Goal: Transaction & Acquisition: Purchase product/service

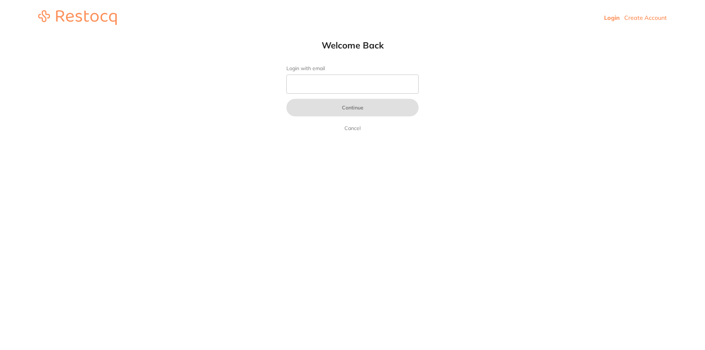
click at [332, 81] on input "Login with email" at bounding box center [353, 84] width 132 height 19
type input "[EMAIL_ADDRESS][DOMAIN_NAME]"
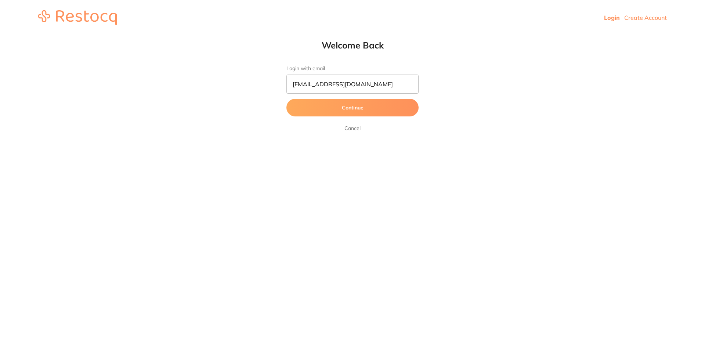
click at [363, 111] on button "Continue" at bounding box center [353, 108] width 132 height 18
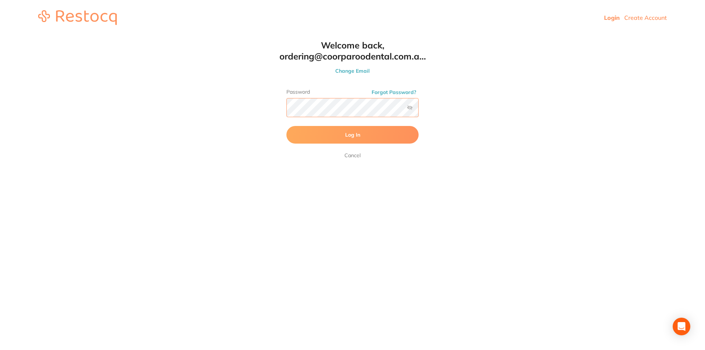
click at [287, 126] on button "Log In" at bounding box center [353, 135] width 132 height 18
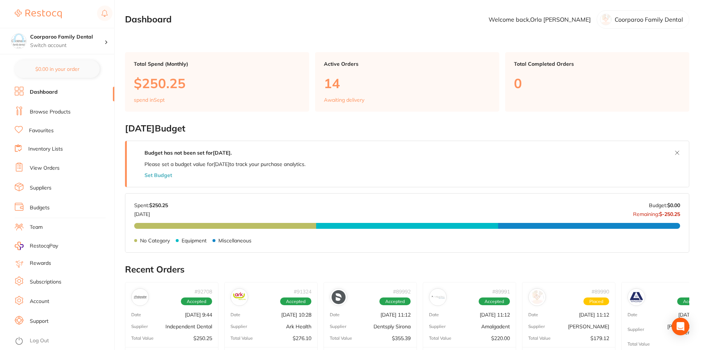
click at [59, 113] on link "Browse Products" at bounding box center [50, 111] width 41 height 7
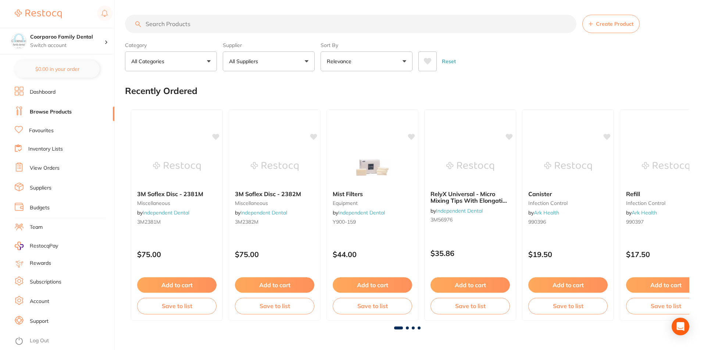
click at [157, 25] on input "search" at bounding box center [350, 24] width 451 height 18
type input "optibond adhesive"
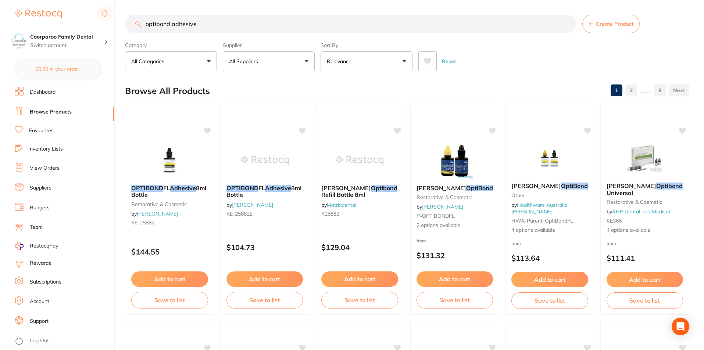
click at [473, 282] on button "Add to cart" at bounding box center [454, 279] width 77 height 15
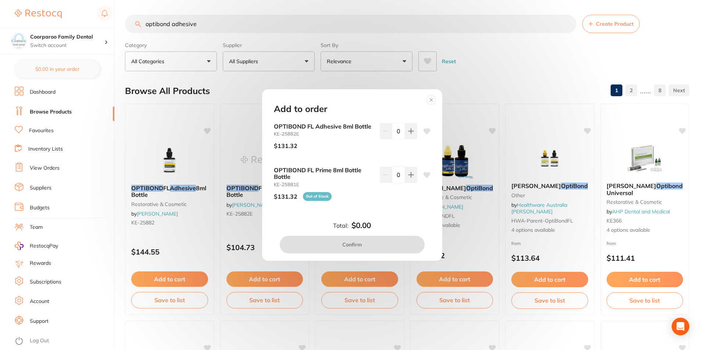
click at [427, 100] on circle at bounding box center [431, 100] width 8 height 8
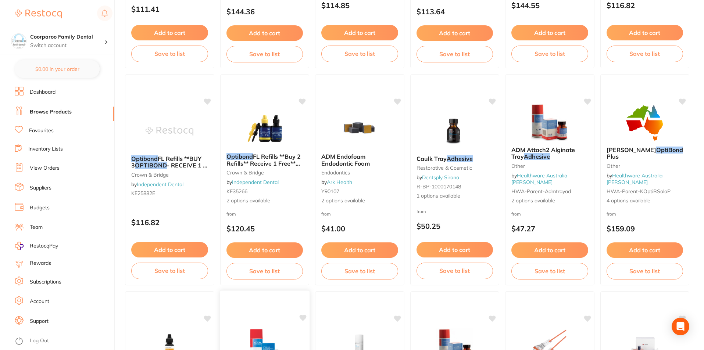
scroll to position [551, 0]
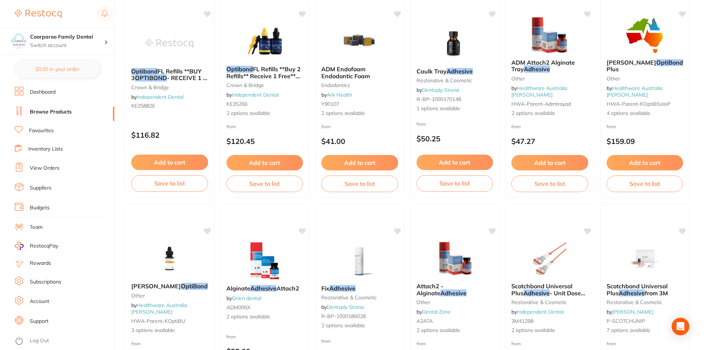
drag, startPoint x: 276, startPoint y: 168, endPoint x: 356, endPoint y: 250, distance: 114.6
click at [276, 167] on button "Add to cart" at bounding box center [264, 162] width 77 height 15
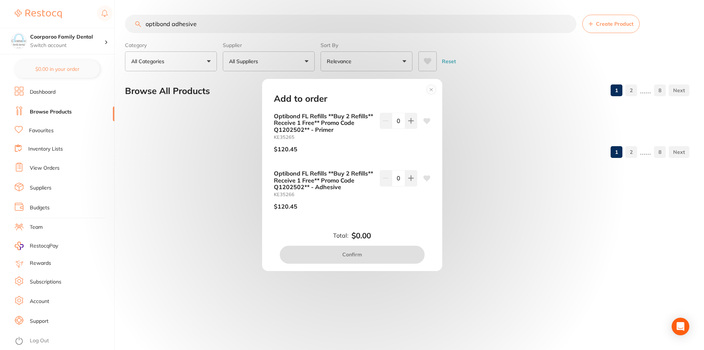
scroll to position [0, 0]
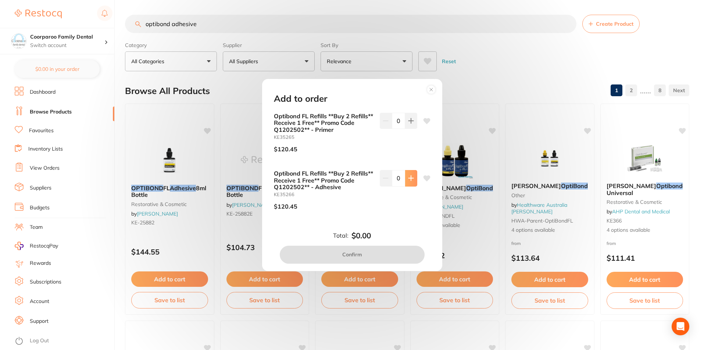
click at [410, 177] on icon at bounding box center [411, 178] width 6 height 6
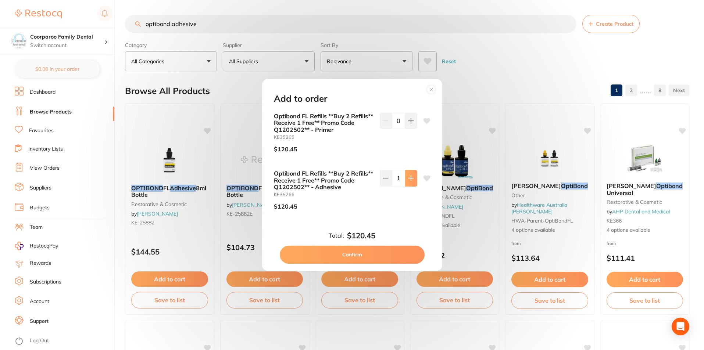
click at [409, 177] on icon at bounding box center [410, 178] width 5 height 5
type input "2"
click at [380, 256] on button "Confirm" at bounding box center [352, 255] width 145 height 18
checkbox input "false"
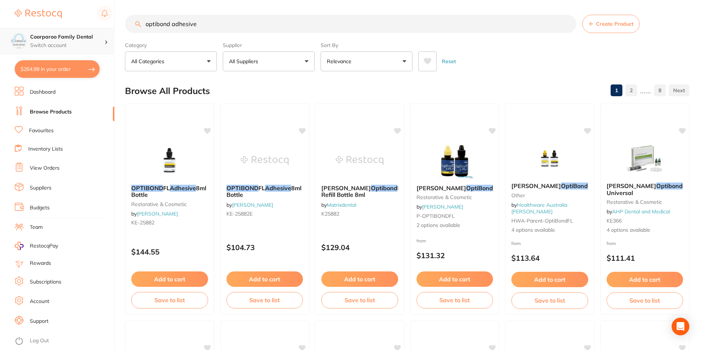
drag, startPoint x: 226, startPoint y: 23, endPoint x: 0, endPoint y: 37, distance: 226.8
click at [0, 35] on div "$264.99 Coorparoo Family Dental Switch account Coorparoo Family Dental $264.99 …" at bounding box center [352, 175] width 704 height 350
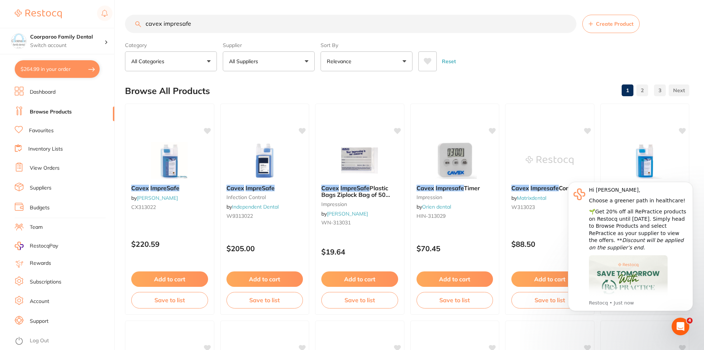
type input "cavex impresafe"
click at [267, 168] on img at bounding box center [264, 159] width 48 height 37
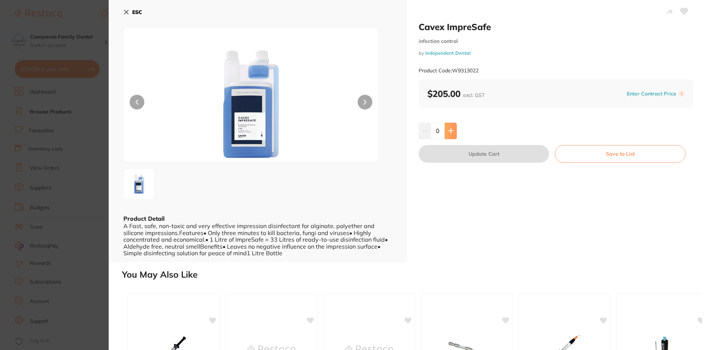
click at [452, 128] on icon at bounding box center [451, 131] width 6 height 6
type input "1"
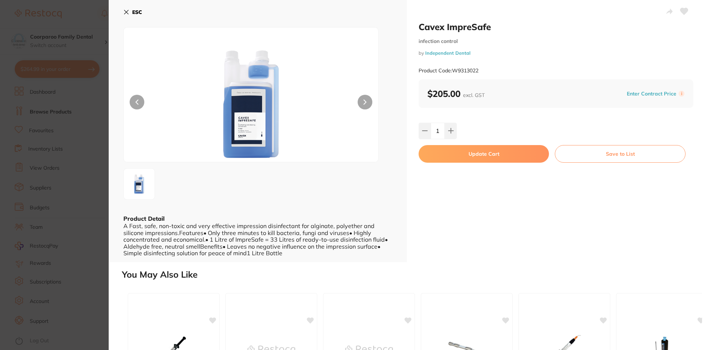
click at [472, 157] on button "Update Cart" at bounding box center [484, 154] width 130 height 18
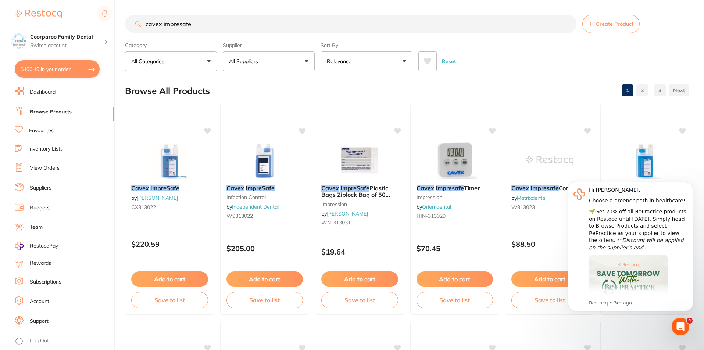
drag, startPoint x: 220, startPoint y: 22, endPoint x: 3, endPoint y: 26, distance: 217.9
click at [3, 26] on div "$490.49 Coorparoo Family Dental Switch account Coorparoo Family Dental $490.49 …" at bounding box center [352, 175] width 704 height 350
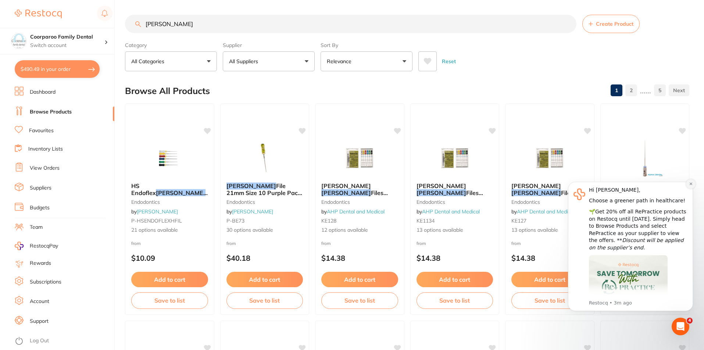
type input "[PERSON_NAME]"
click at [692, 187] on button "Dismiss notification" at bounding box center [691, 184] width 10 height 10
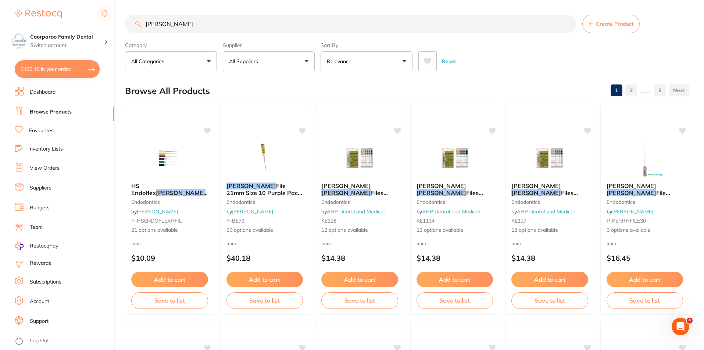
click at [290, 64] on button "All Suppliers" at bounding box center [269, 61] width 92 height 20
type input "i"
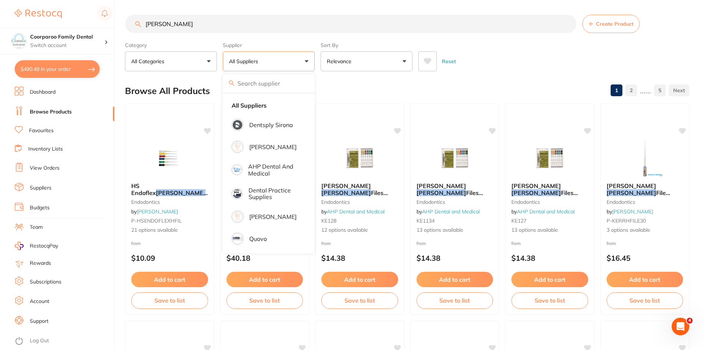
click at [512, 51] on div "Reset" at bounding box center [550, 59] width 265 height 26
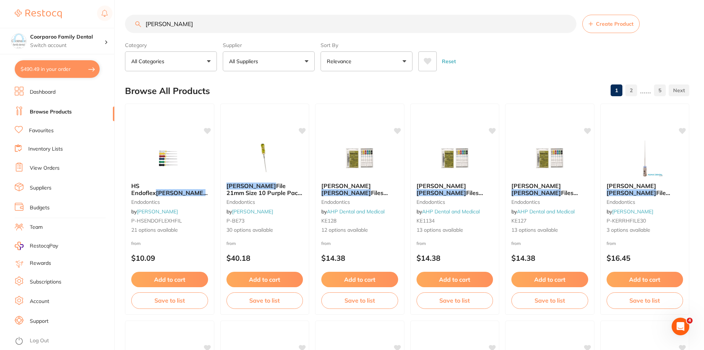
click at [232, 24] on input "[PERSON_NAME]" at bounding box center [350, 24] width 451 height 18
type input "[PERSON_NAME] 25mm"
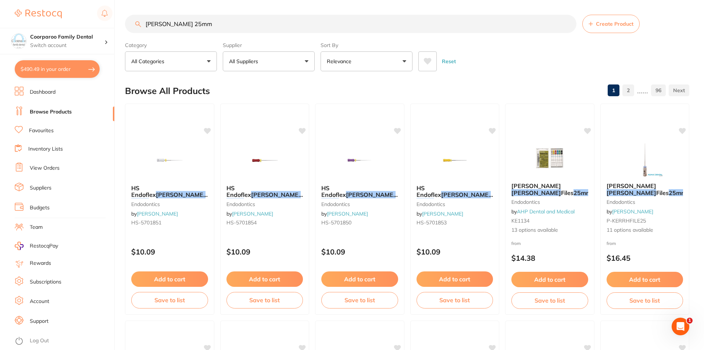
click at [68, 69] on button "$490.49 in your order" at bounding box center [57, 69] width 85 height 18
checkbox input "true"
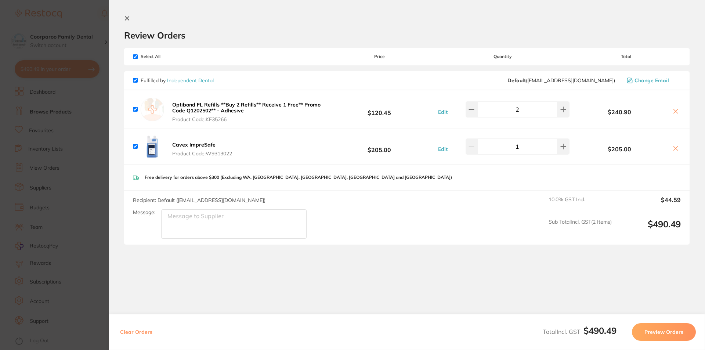
click at [667, 330] on button "Preview Orders" at bounding box center [664, 332] width 64 height 18
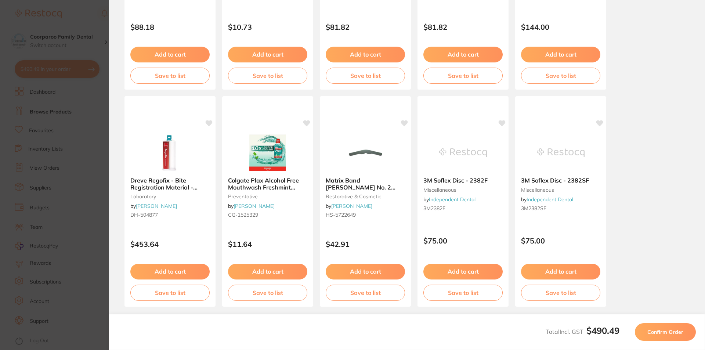
click at [676, 332] on span "Confirm Order" at bounding box center [666, 332] width 36 height 7
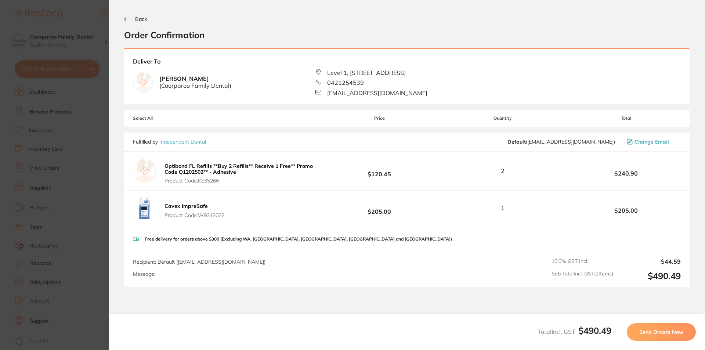
click at [655, 330] on span "Send Orders Now" at bounding box center [662, 332] width 44 height 7
